Goal: Information Seeking & Learning: Learn about a topic

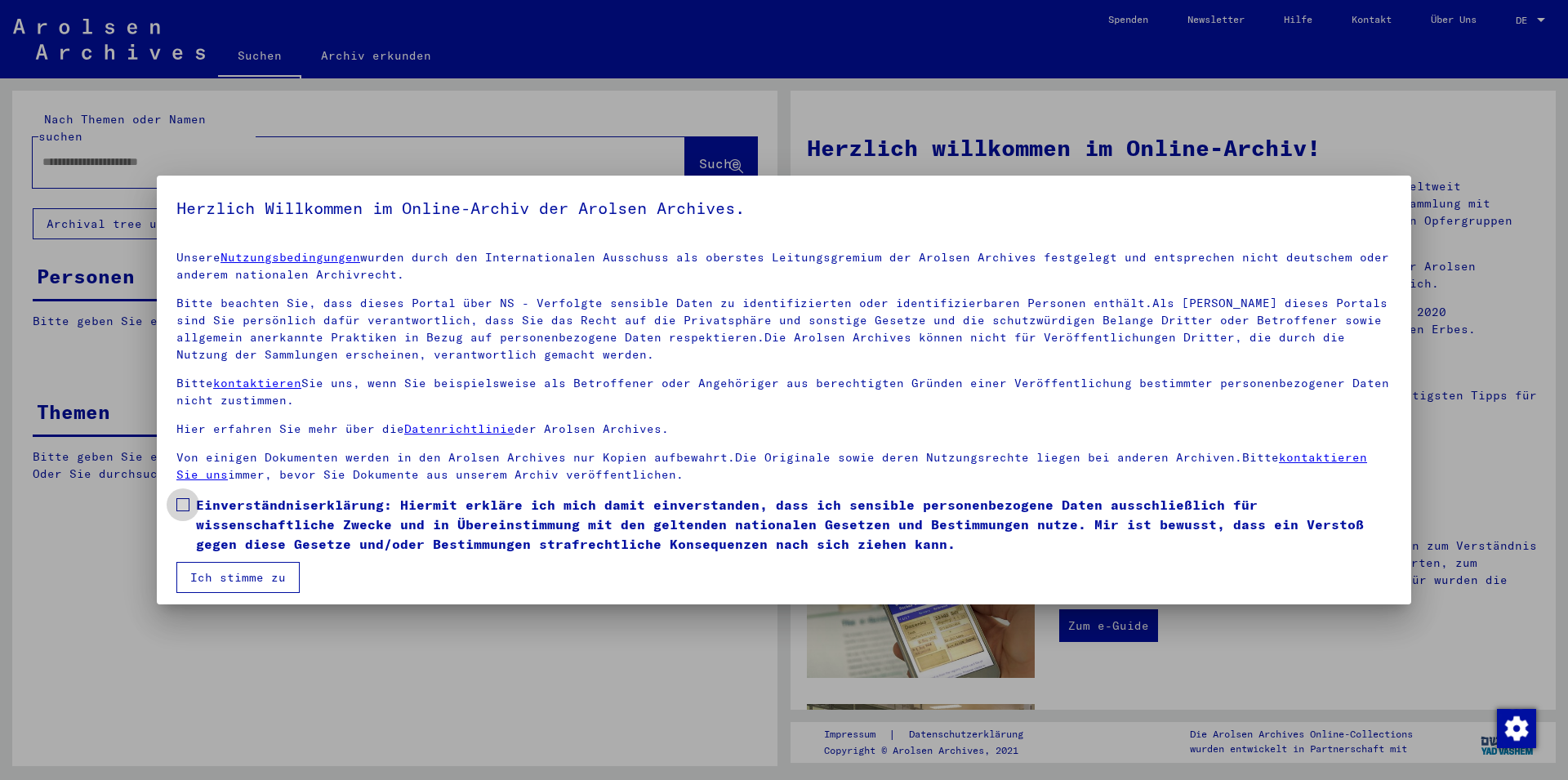
click at [191, 500] on label "Einverständniserklärung: Hiermit erkläre ich mich damit einverstanden, dass ich…" at bounding box center [784, 524] width 1215 height 59
click at [214, 586] on button "Ich stimme zu" at bounding box center [238, 578] width 123 height 31
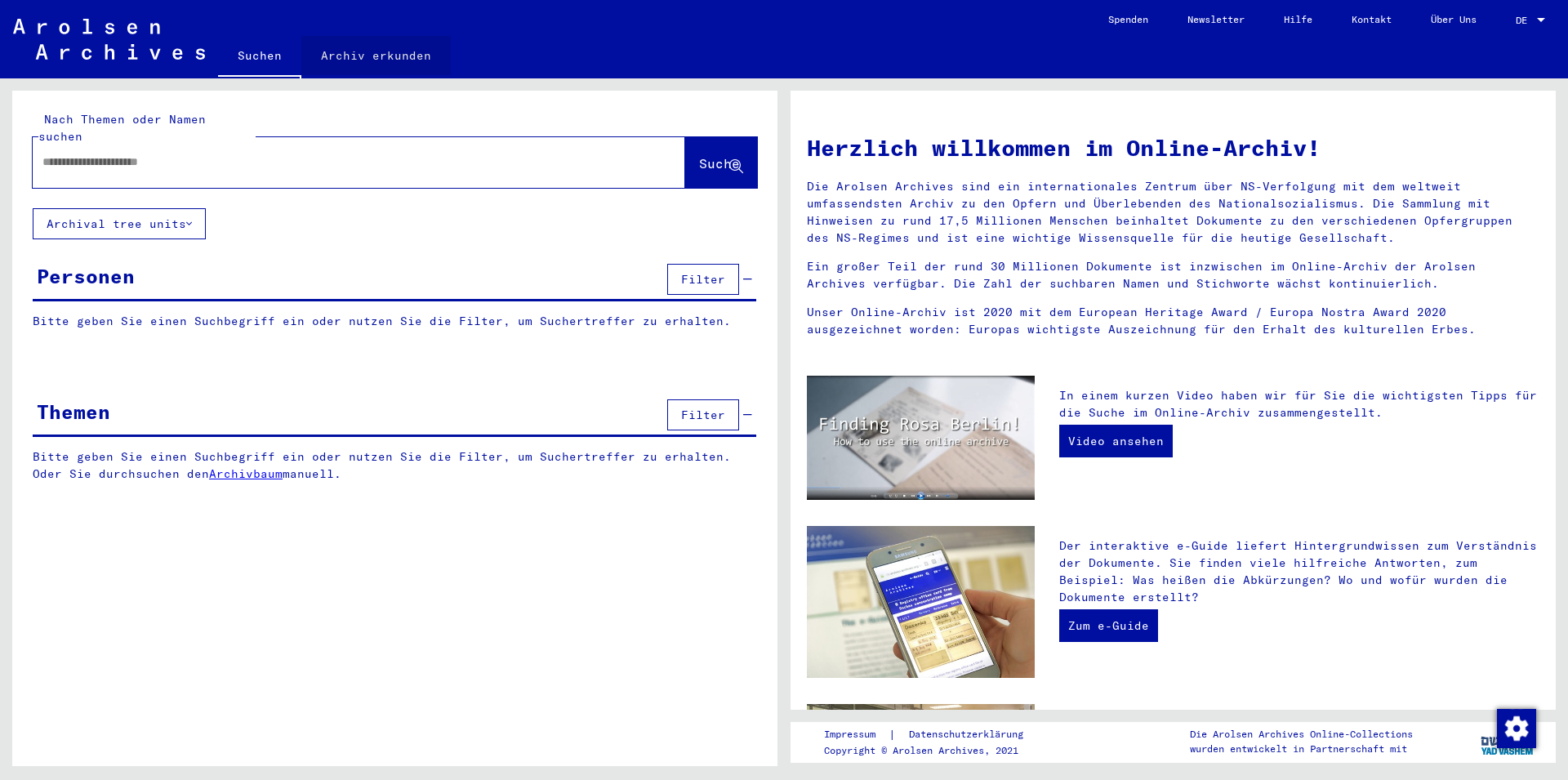
click at [408, 56] on link "Archiv erkunden" at bounding box center [376, 56] width 149 height 39
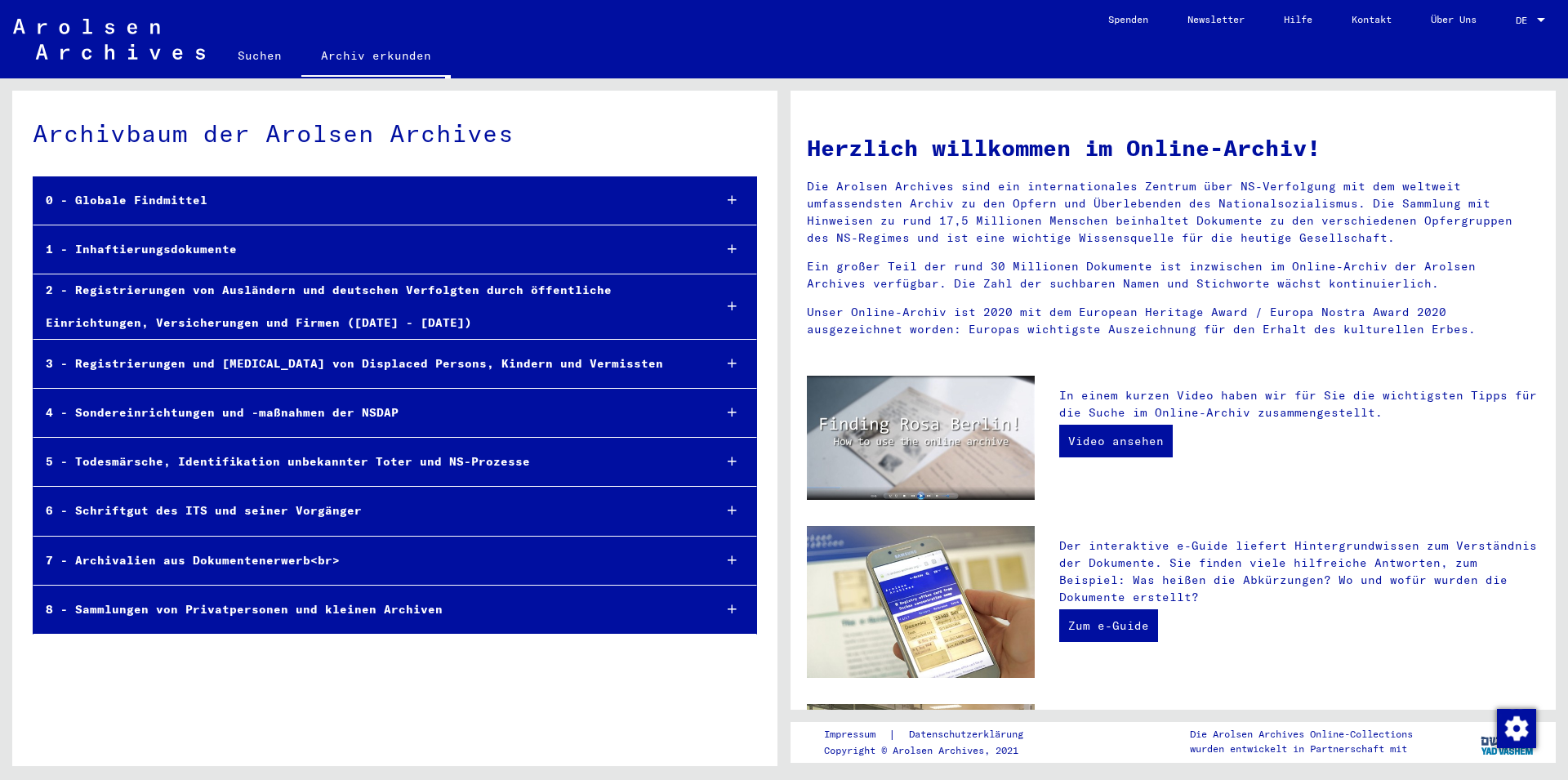
click at [123, 249] on div "1 - Inhaftierungsdokumente" at bounding box center [366, 249] width 666 height 32
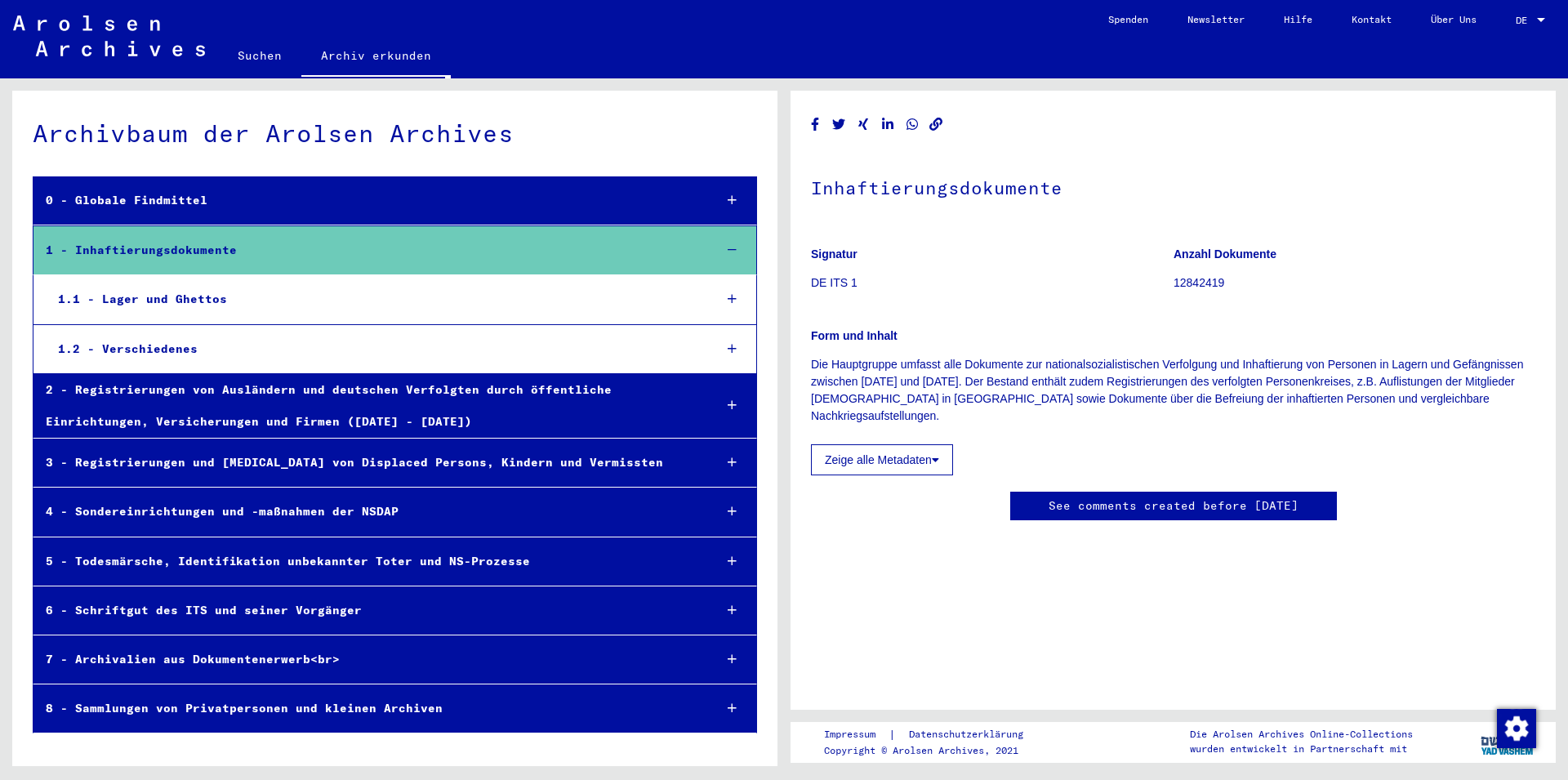
click at [138, 299] on div "1.1 - Lager und Ghettos" at bounding box center [373, 299] width 655 height 32
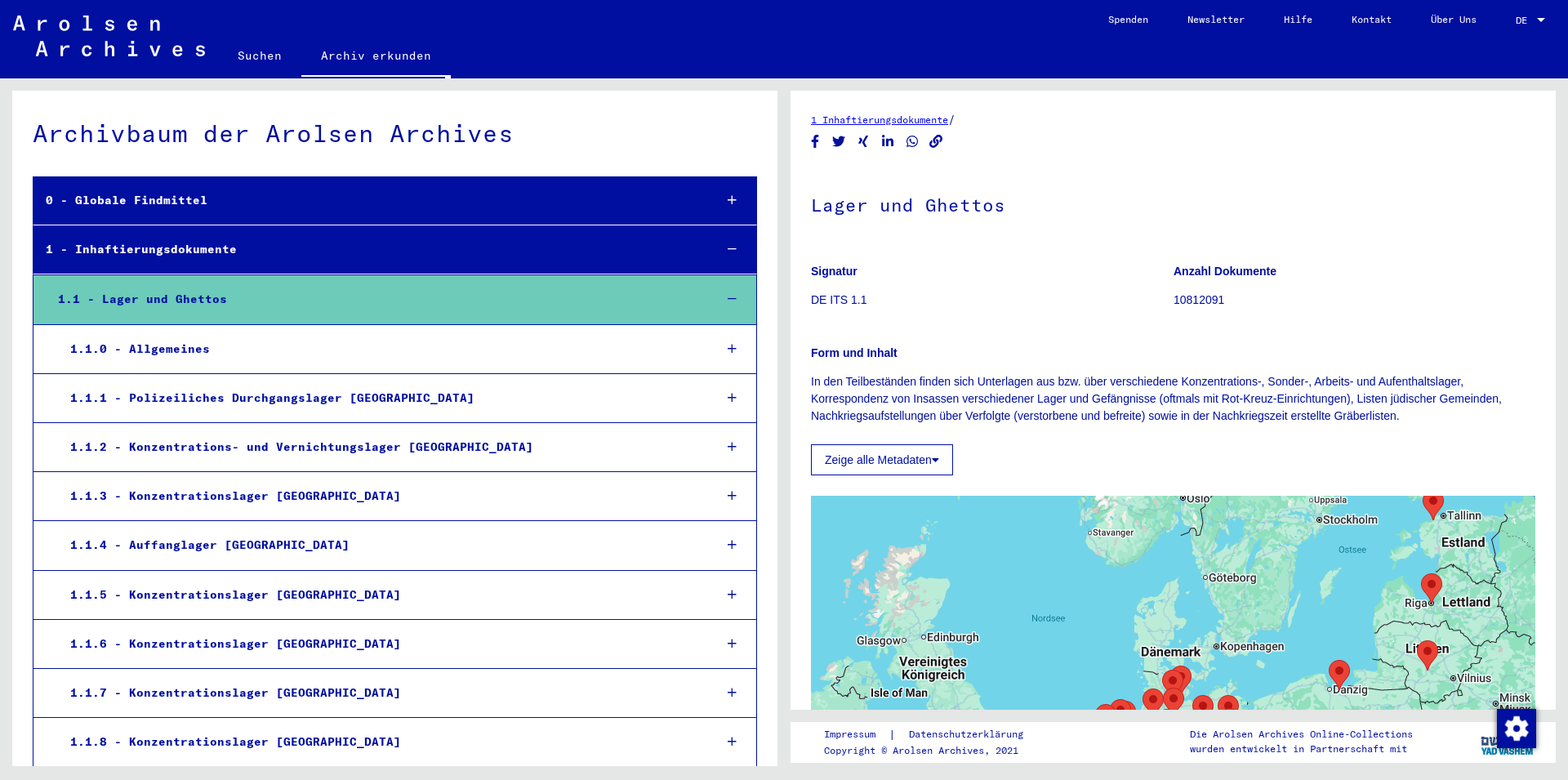
click at [155, 636] on div "1.1.6 - Konzentrationslager [GEOGRAPHIC_DATA]" at bounding box center [379, 643] width 642 height 32
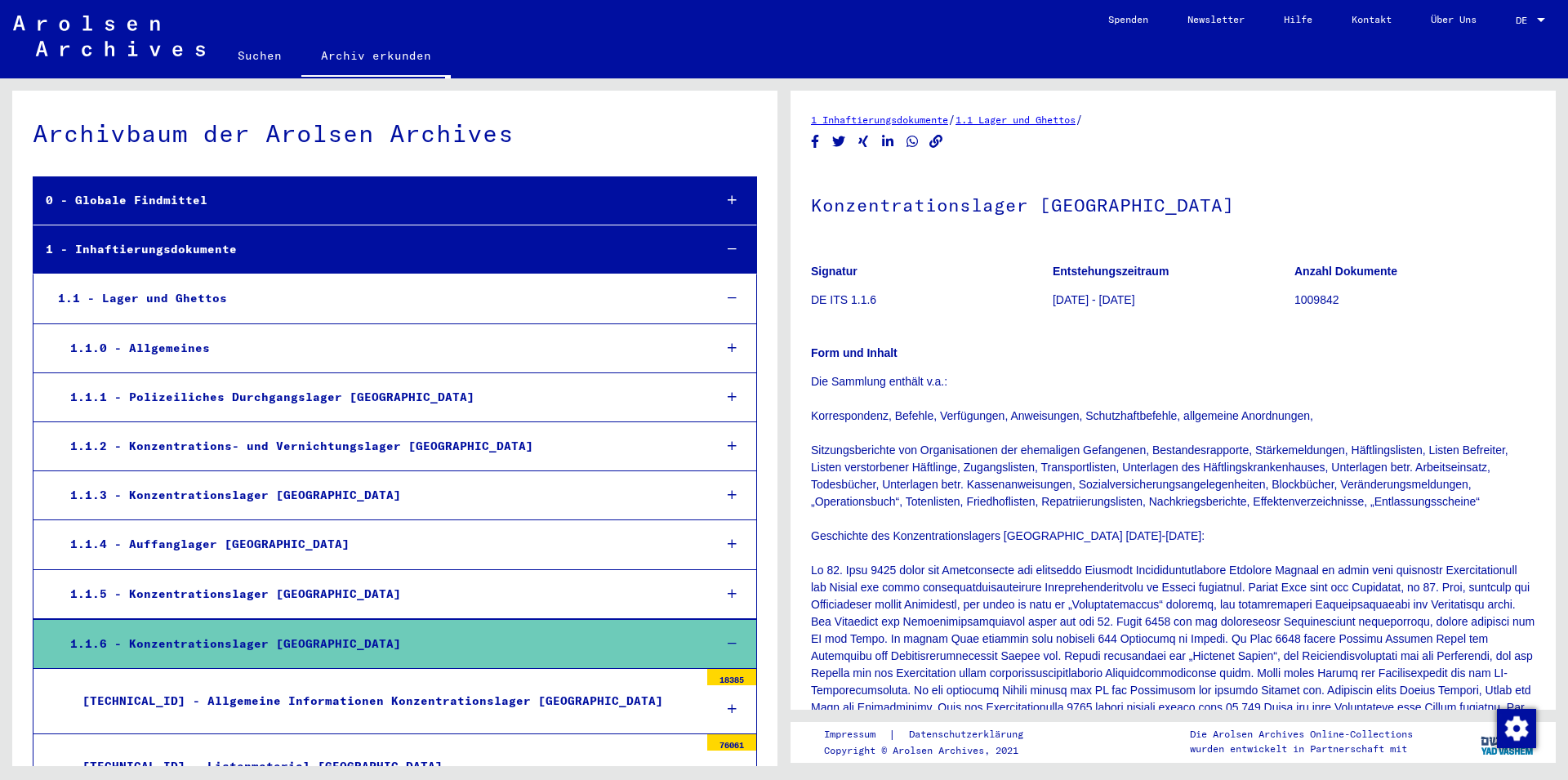
scroll to position [265, 0]
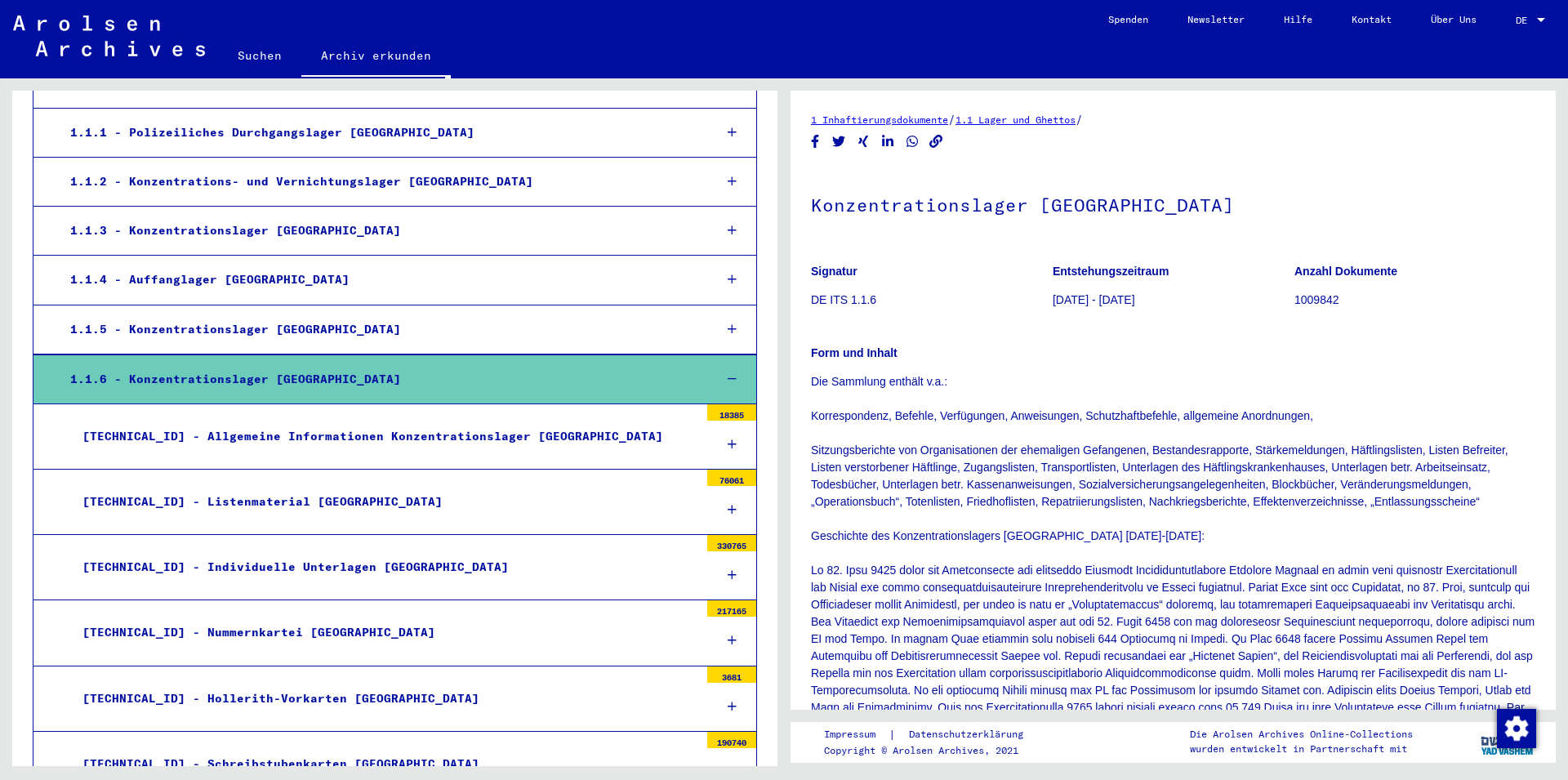
click at [201, 455] on mat-tree-node "[TECHNICAL_ID] - Allgemeine Informationen Konzentrationslager [GEOGRAPHIC_DATA]…" at bounding box center [395, 437] width 724 height 65
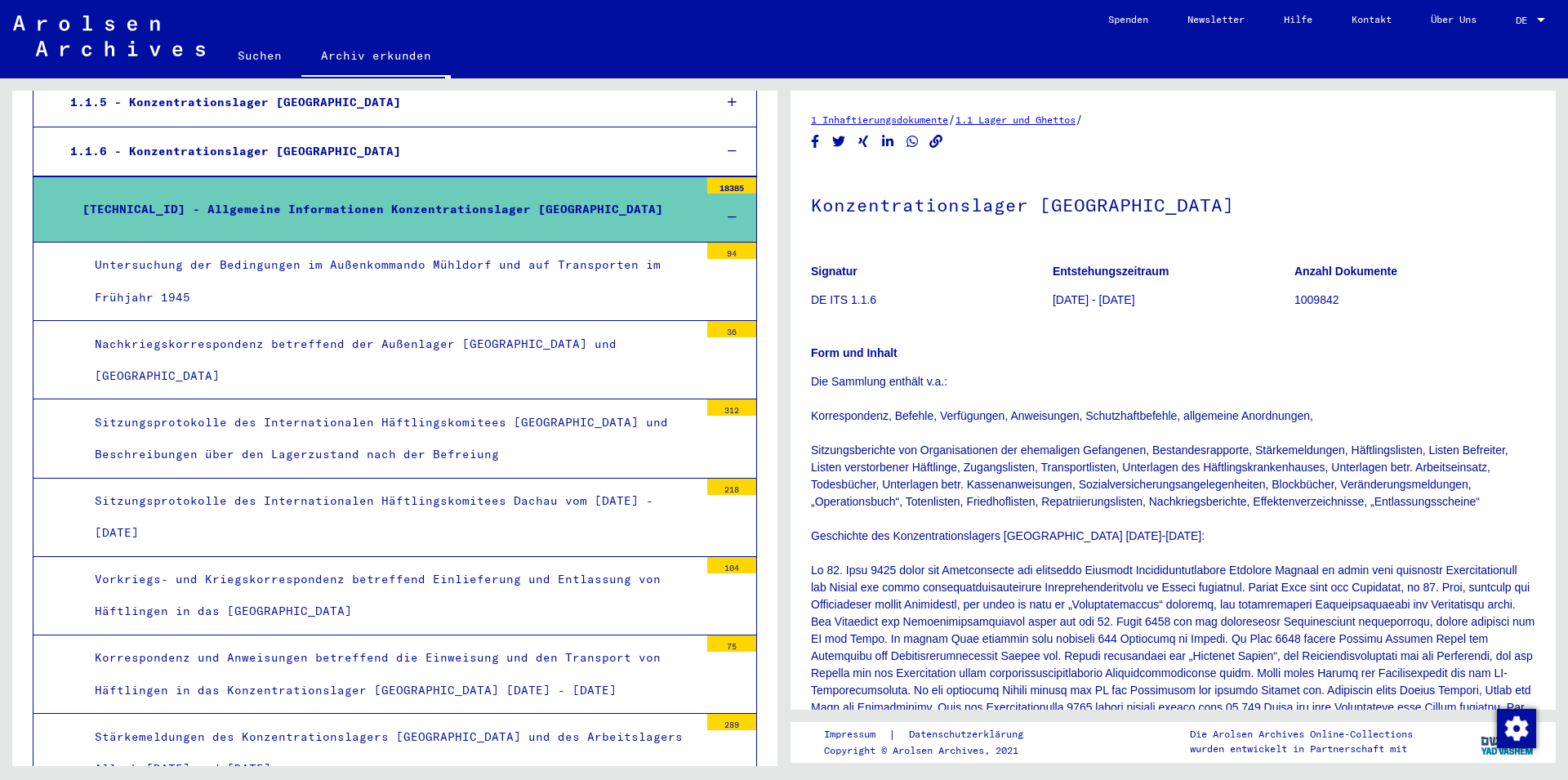
scroll to position [618, 0]
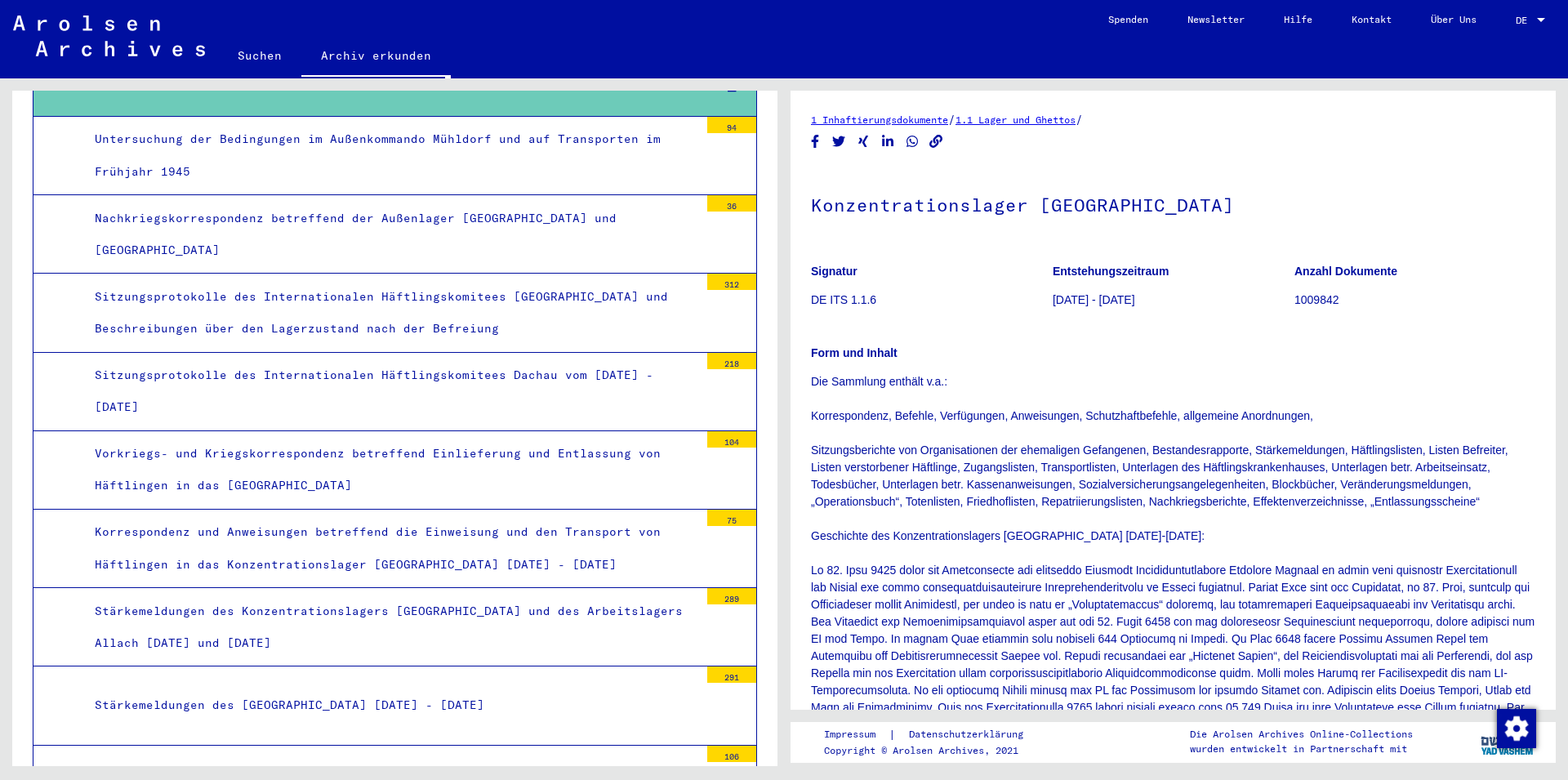
click at [240, 326] on div "Sitzungsprotokolle des Internationalen Häftlingskomitees [GEOGRAPHIC_DATA] und …" at bounding box center [391, 313] width 617 height 64
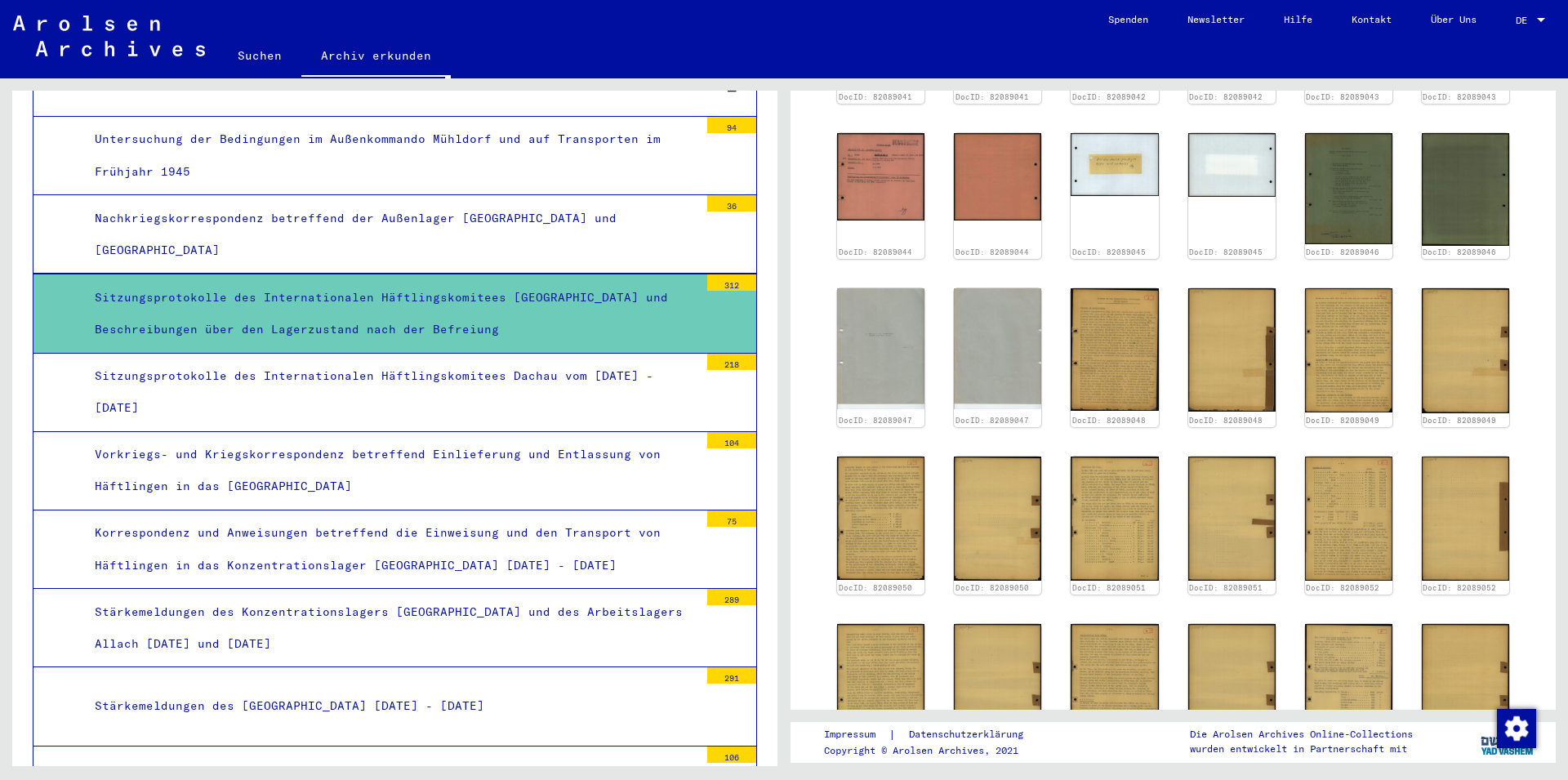
scroll to position [441, 0]
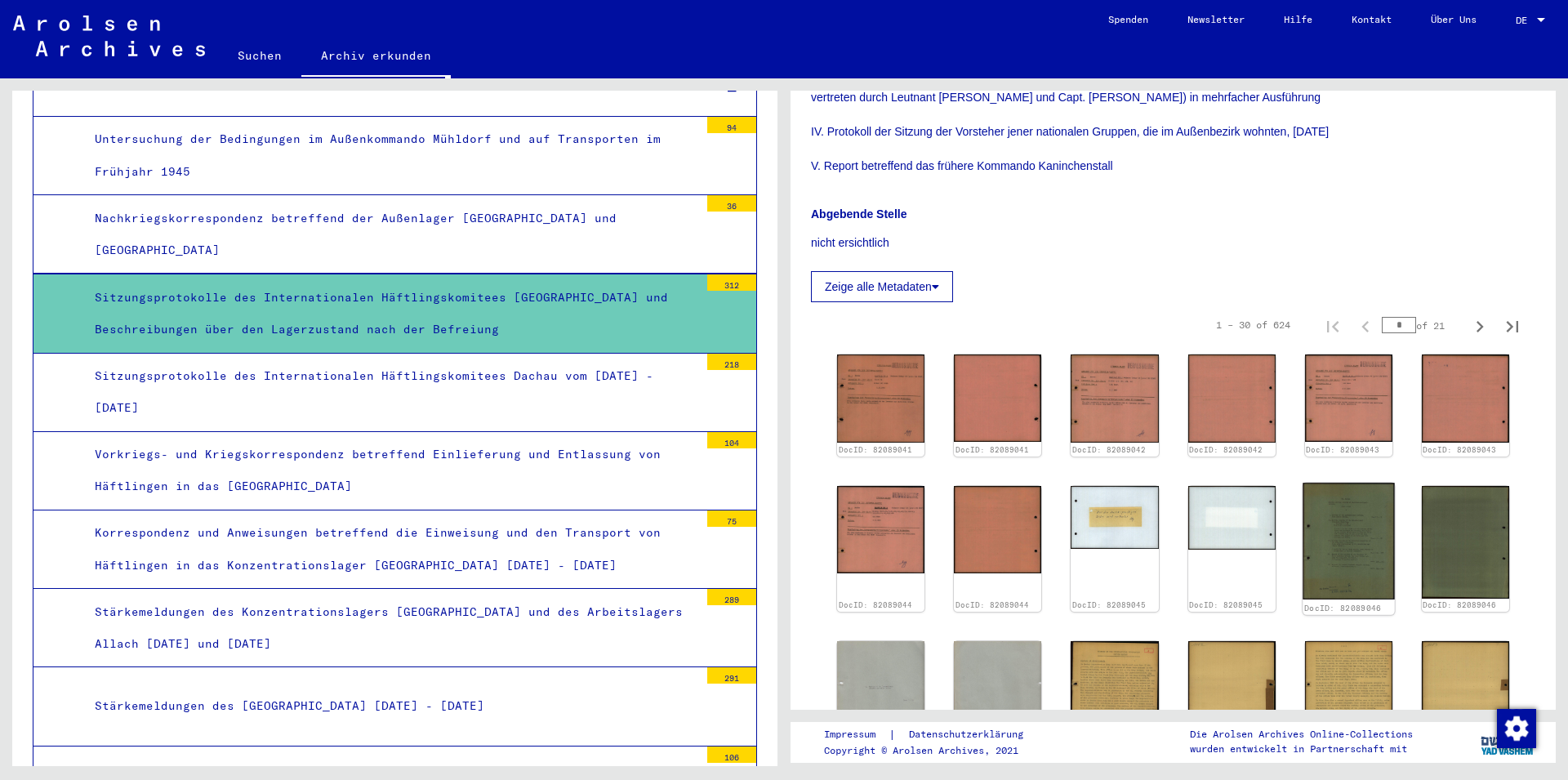
click at [1321, 493] on img at bounding box center [1349, 541] width 92 height 116
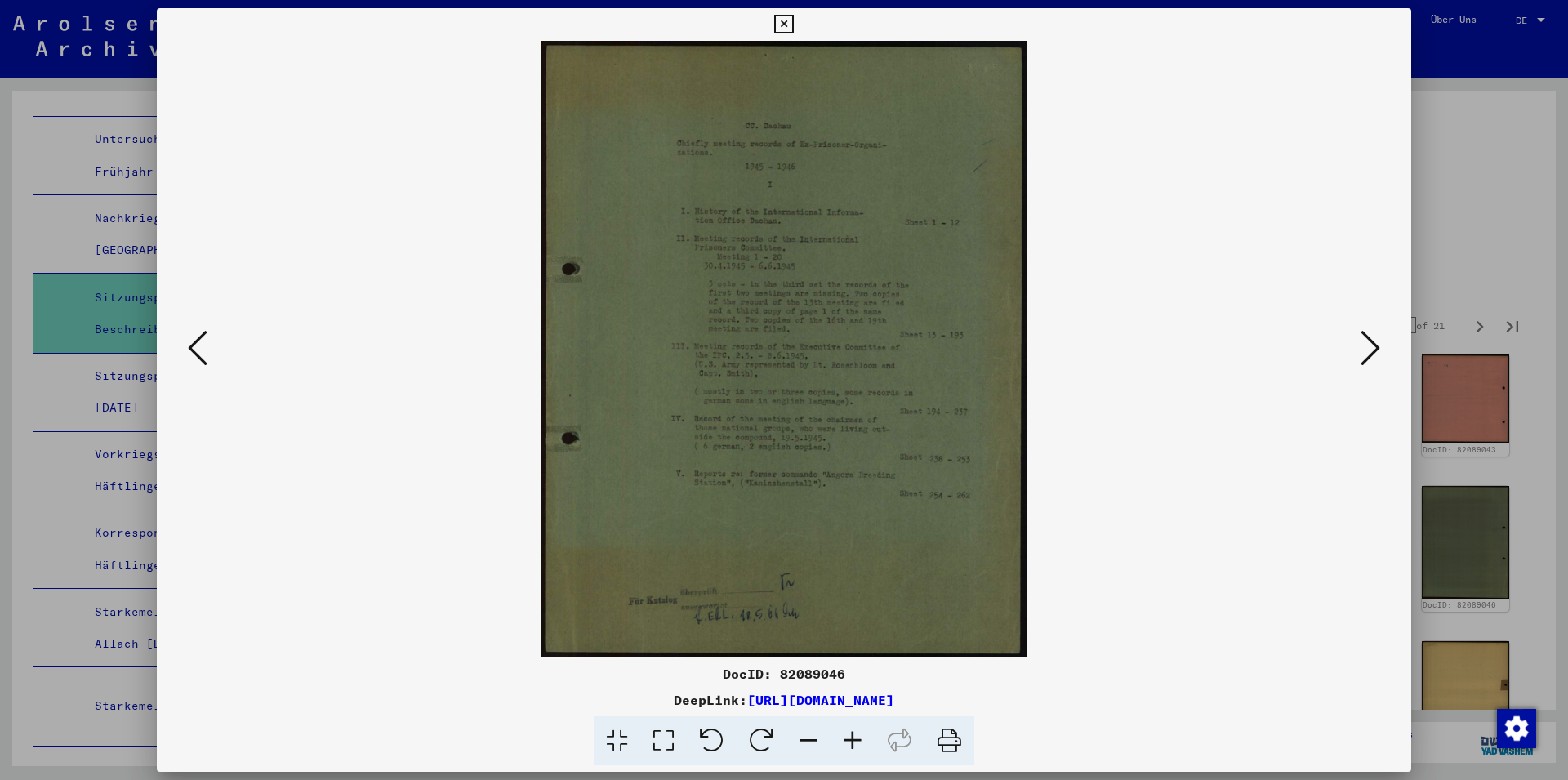
click at [793, 32] on icon at bounding box center [783, 24] width 19 height 20
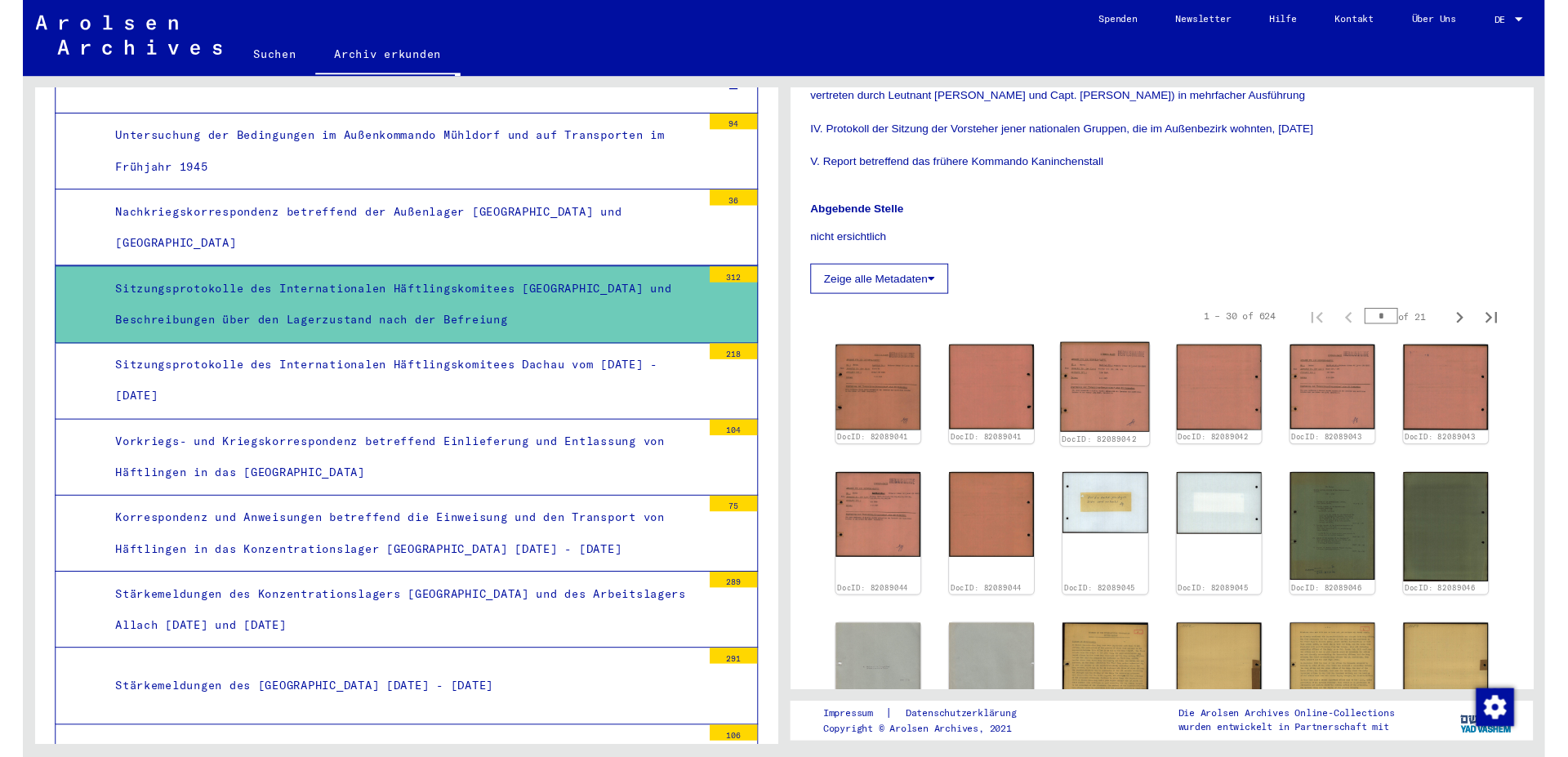
scroll to position [0, 0]
